Goal: Connect with others: Connect with other users

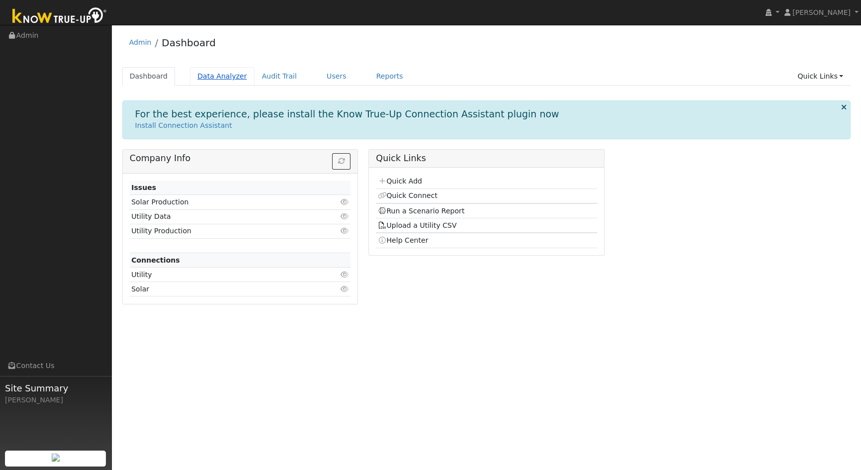
click at [219, 80] on link "Data Analyzer" at bounding box center [222, 76] width 65 height 18
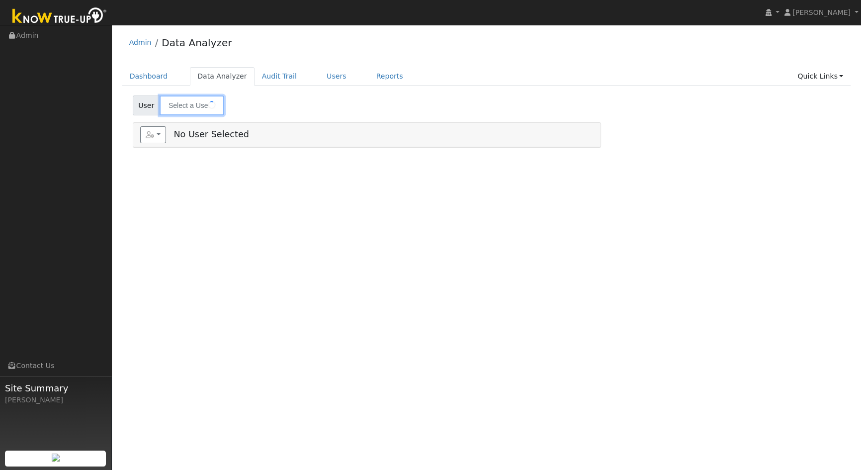
type input "[PERSON_NAME]"
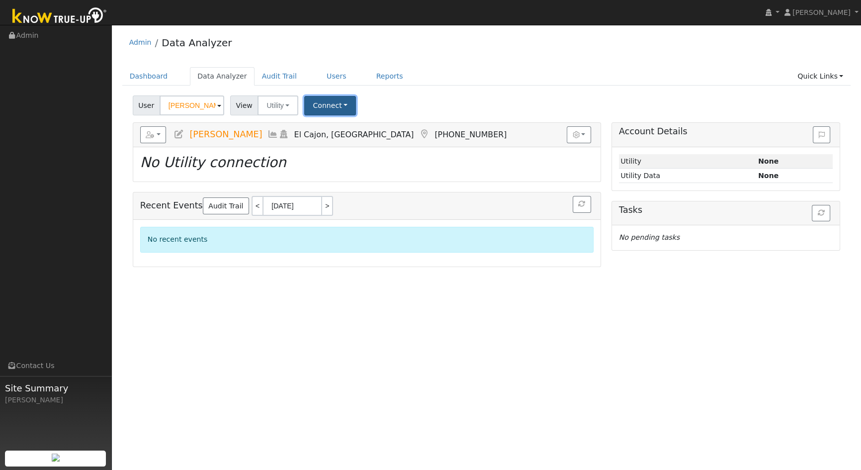
click at [326, 102] on button "Connect" at bounding box center [330, 105] width 52 height 19
click at [349, 147] on link "Quick Connect" at bounding box center [344, 149] width 78 height 14
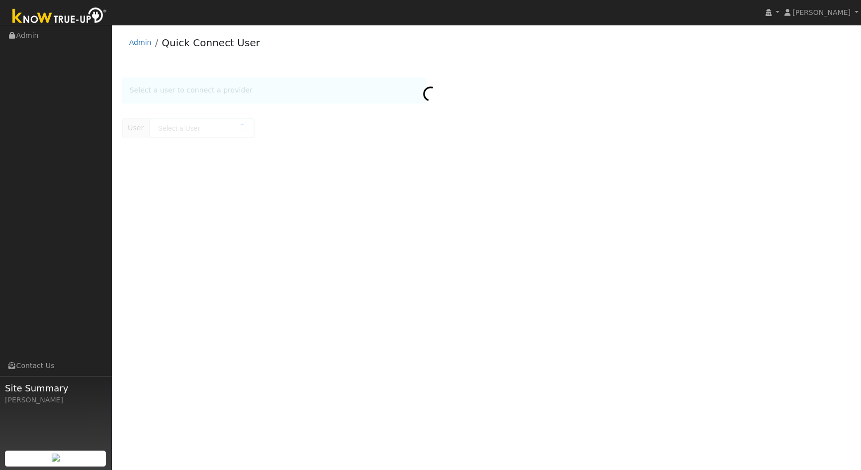
type input "Robert Beard"
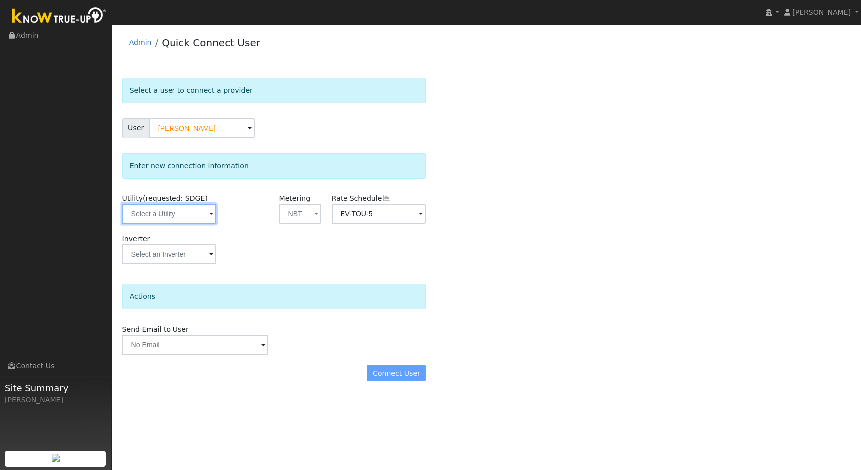
click at [160, 207] on input "text" at bounding box center [169, 214] width 95 height 20
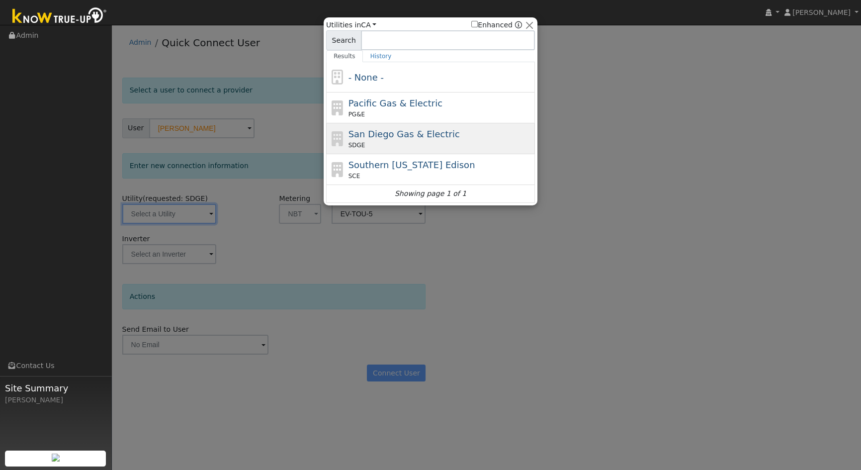
click at [383, 131] on span "San Diego Gas & Electric" at bounding box center [404, 134] width 111 height 10
type input "SDGE"
